Goal: Navigation & Orientation: Find specific page/section

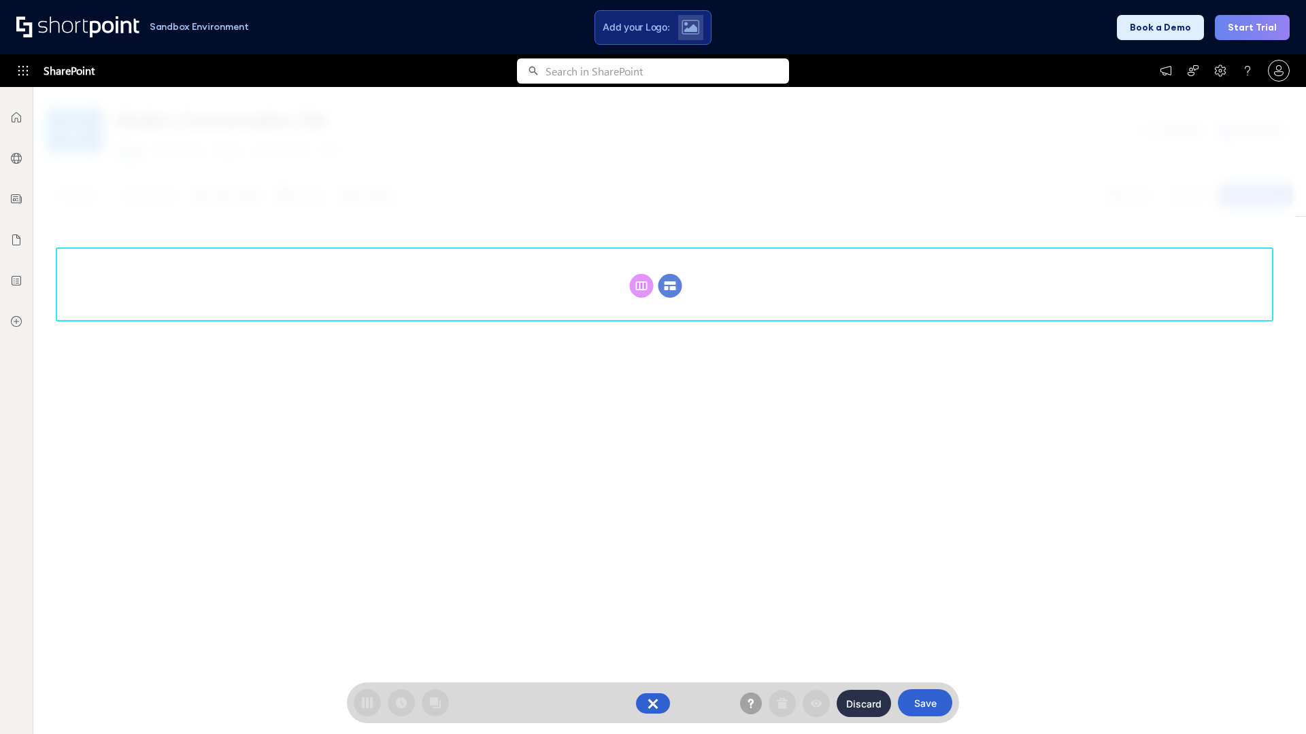
click at [670, 286] on circle at bounding box center [670, 286] width 24 height 24
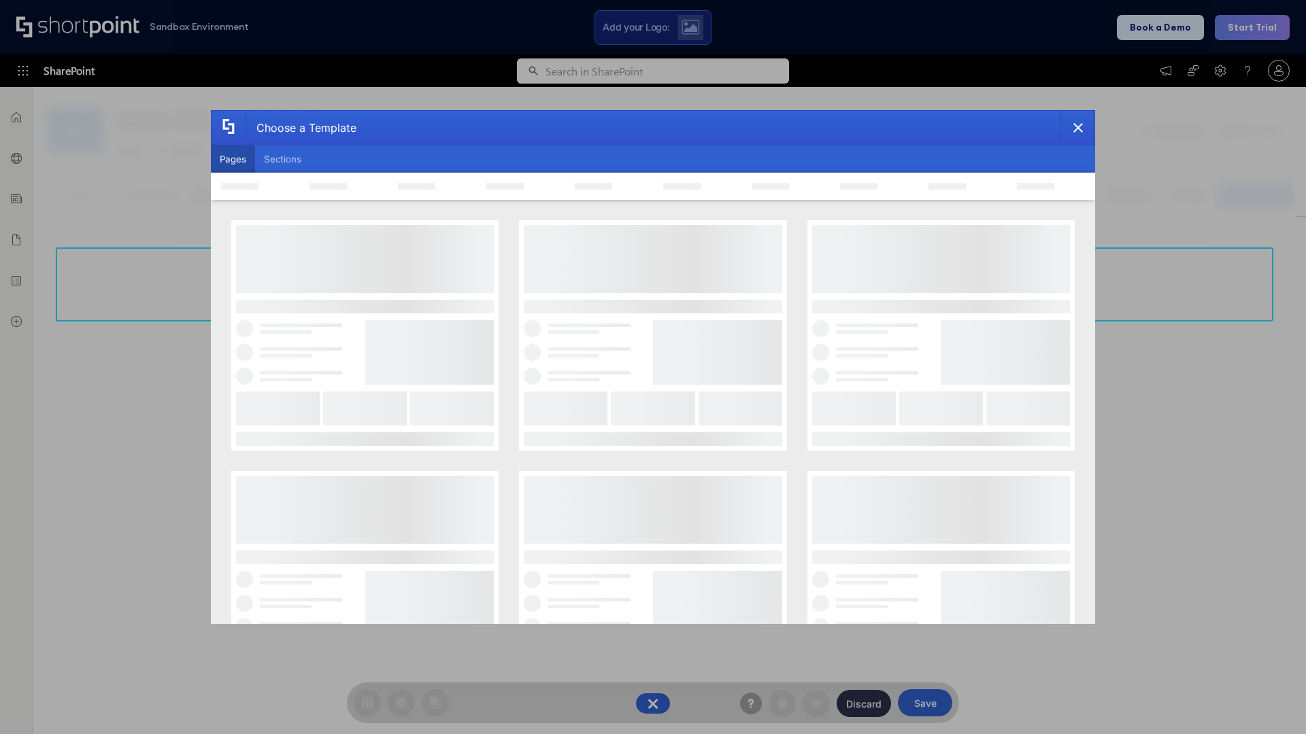
click at [233, 159] on button "Pages" at bounding box center [233, 159] width 44 height 27
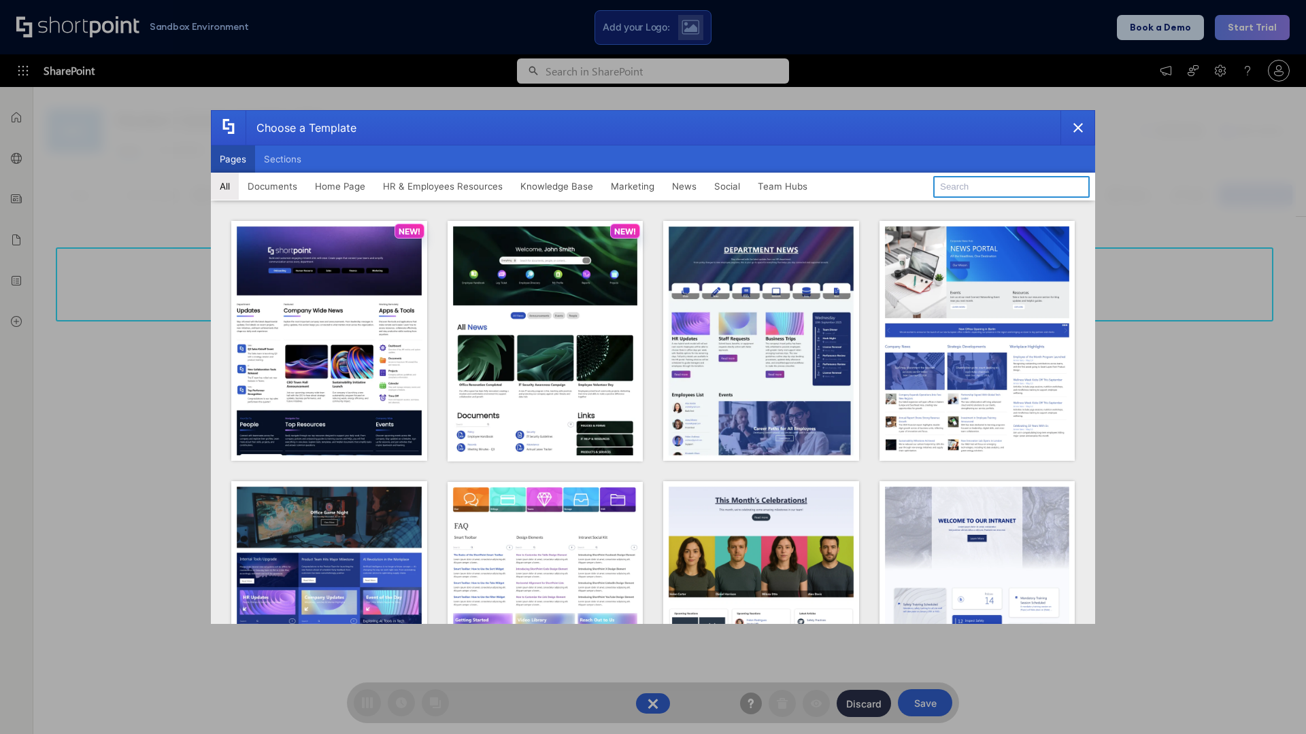
type input "HR 2"
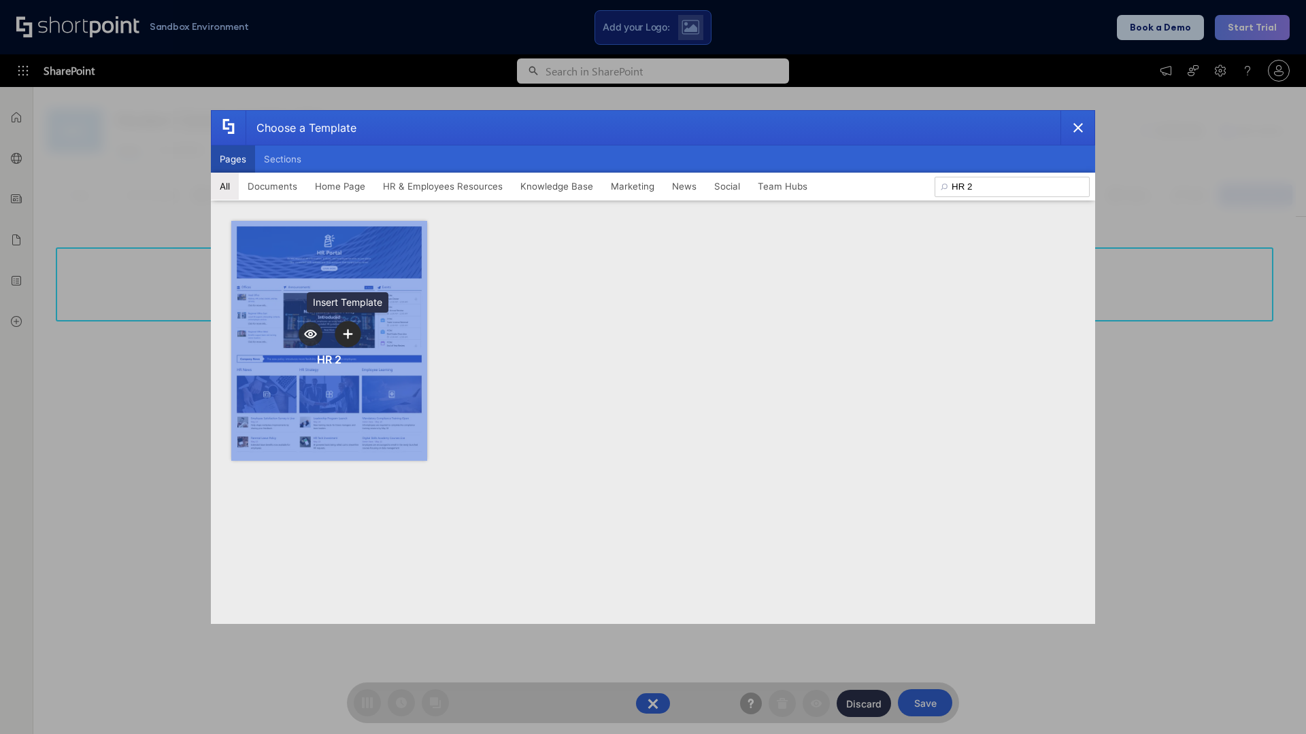
click at [348, 334] on icon "template selector" at bounding box center [348, 334] width 10 height 10
